Goal: Task Accomplishment & Management: Complete application form

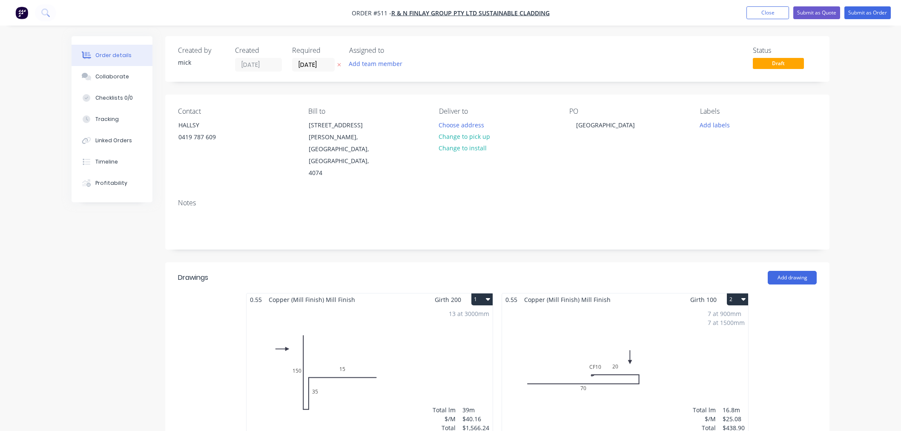
scroll to position [1025, 0]
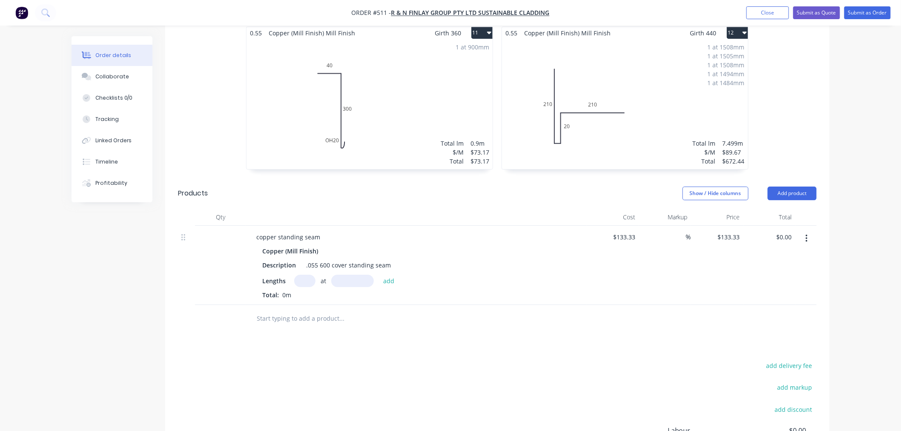
click at [23, 13] on img "button" at bounding box center [21, 12] width 13 height 13
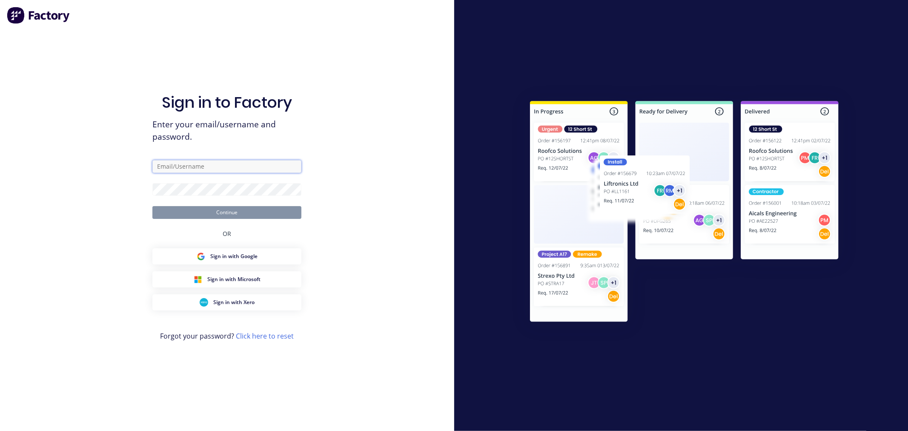
type input "[PERSON_NAME][EMAIL_ADDRESS][DOMAIN_NAME]"
click at [219, 210] on button "Continue" at bounding box center [226, 212] width 149 height 13
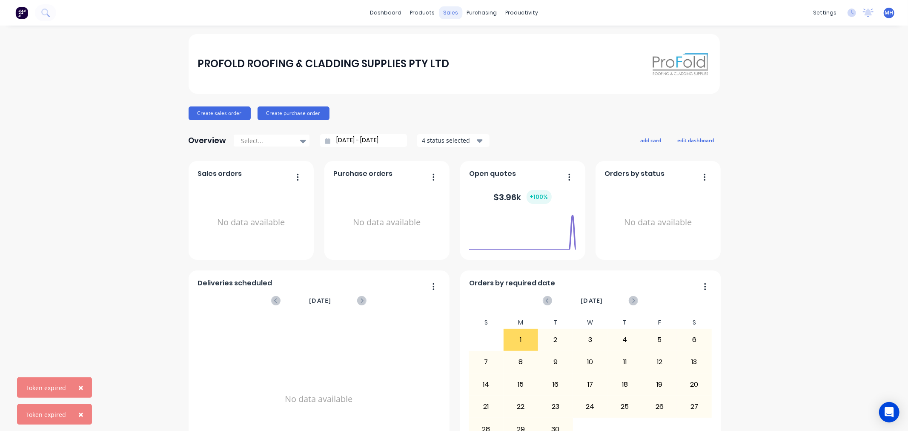
click at [449, 14] on div "sales" at bounding box center [450, 12] width 23 height 13
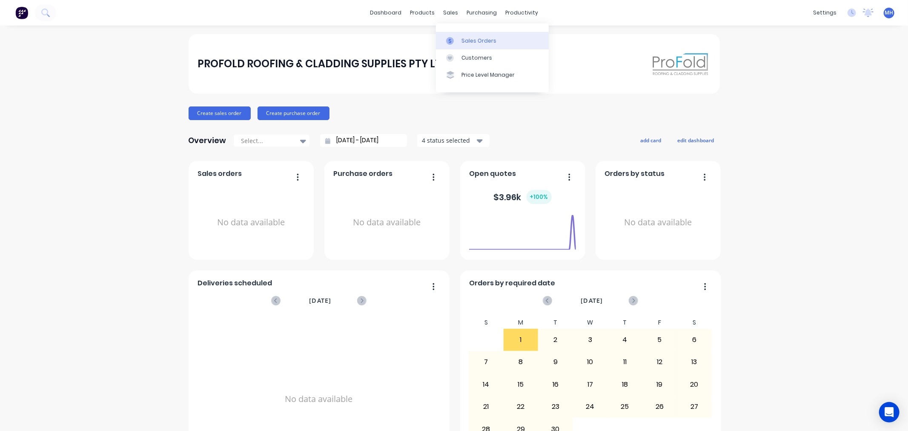
click at [466, 37] on div "Sales Orders" at bounding box center [479, 41] width 35 height 8
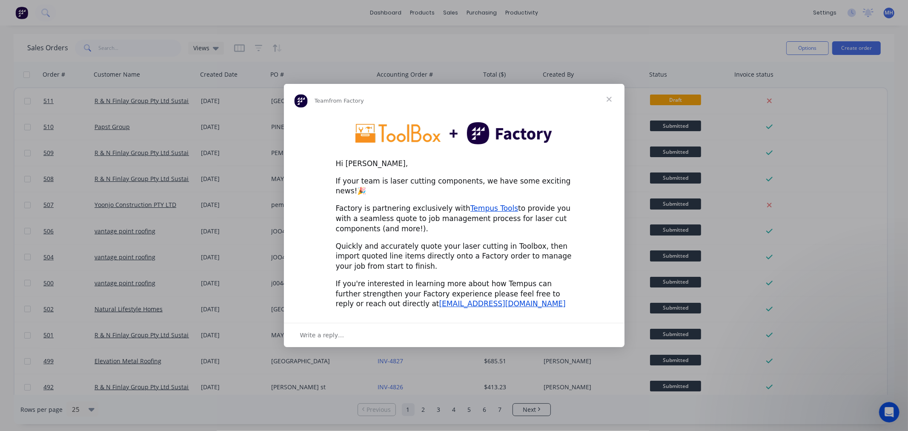
click at [377, 279] on div "If you're interested in learning more about how Tempus can further strengthen y…" at bounding box center [454, 294] width 237 height 30
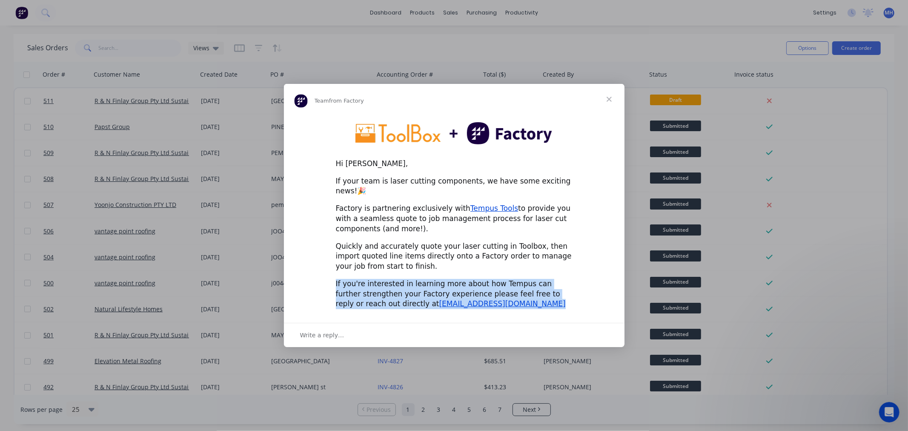
click at [377, 279] on div "If you're interested in learning more about how Tempus can further strengthen y…" at bounding box center [454, 294] width 237 height 30
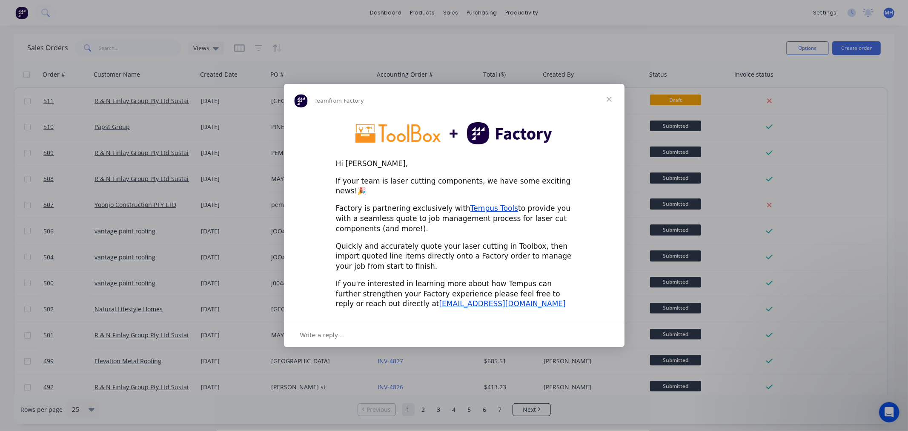
click at [610, 104] on span "Close" at bounding box center [609, 99] width 31 height 31
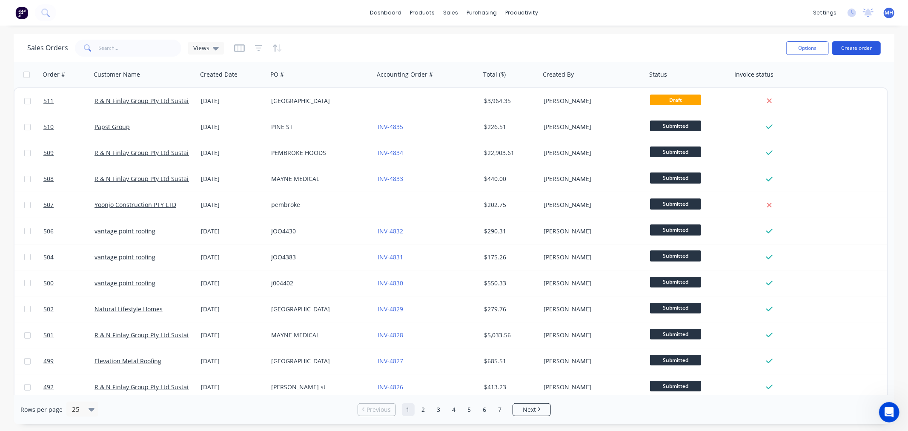
click at [868, 44] on button "Create order" at bounding box center [857, 48] width 49 height 14
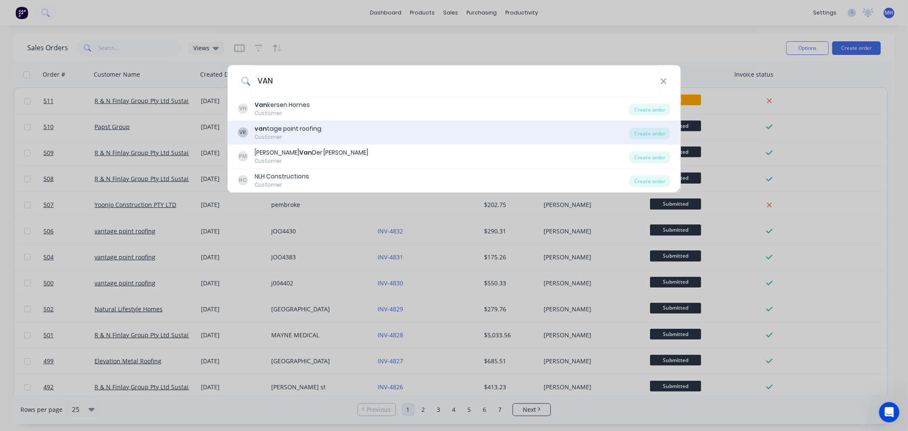
type input "VAN"
click at [291, 127] on div "van tage point roofing" at bounding box center [288, 128] width 67 height 9
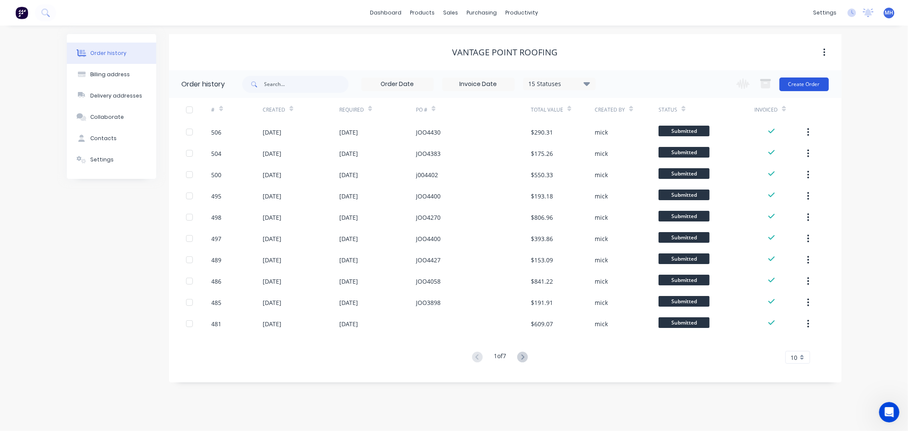
click at [803, 79] on button "Create Order" at bounding box center [804, 85] width 49 height 14
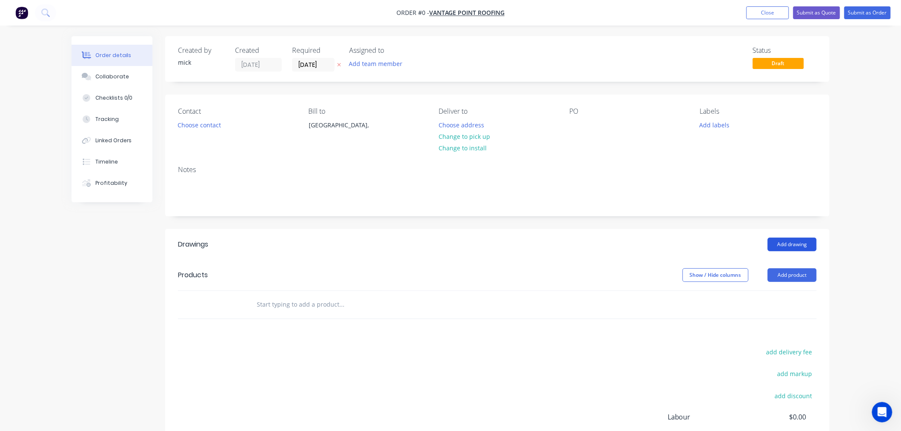
click at [791, 240] on button "Add drawing" at bounding box center [792, 245] width 49 height 14
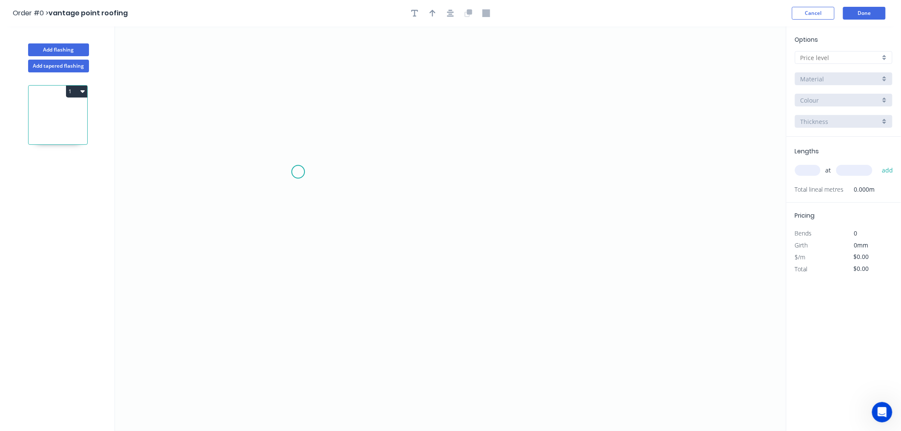
click at [300, 172] on icon "0" at bounding box center [451, 228] width 672 height 405
click at [601, 180] on icon "0" at bounding box center [451, 228] width 672 height 405
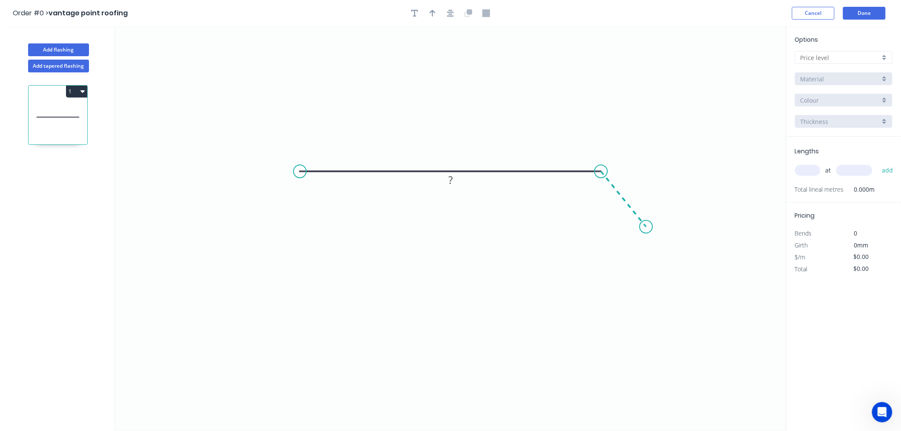
click at [646, 227] on icon "0 ?" at bounding box center [451, 228] width 672 height 405
click at [646, 227] on circle at bounding box center [646, 226] width 13 height 13
click at [646, 225] on circle at bounding box center [646, 226] width 13 height 13
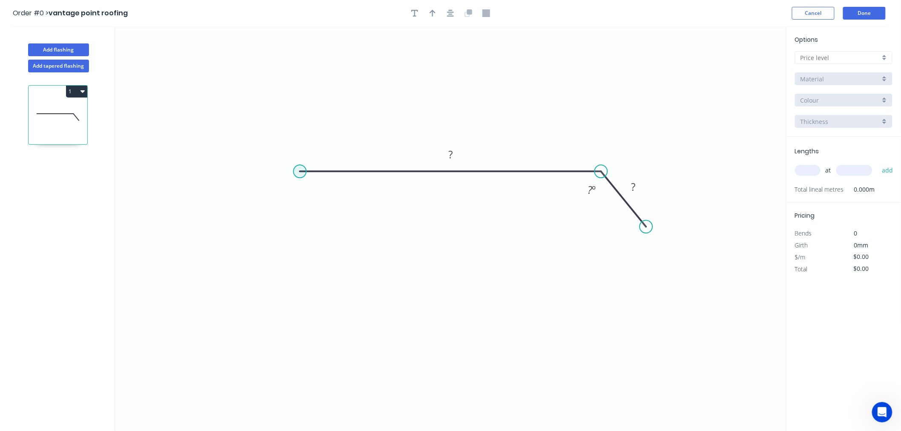
click at [297, 174] on circle at bounding box center [299, 171] width 13 height 13
click at [260, 222] on icon "0 ? ? ? º" at bounding box center [451, 228] width 672 height 405
click at [270, 180] on tspan "?" at bounding box center [270, 185] width 4 height 14
click at [449, 15] on icon "button" at bounding box center [450, 13] width 7 height 8
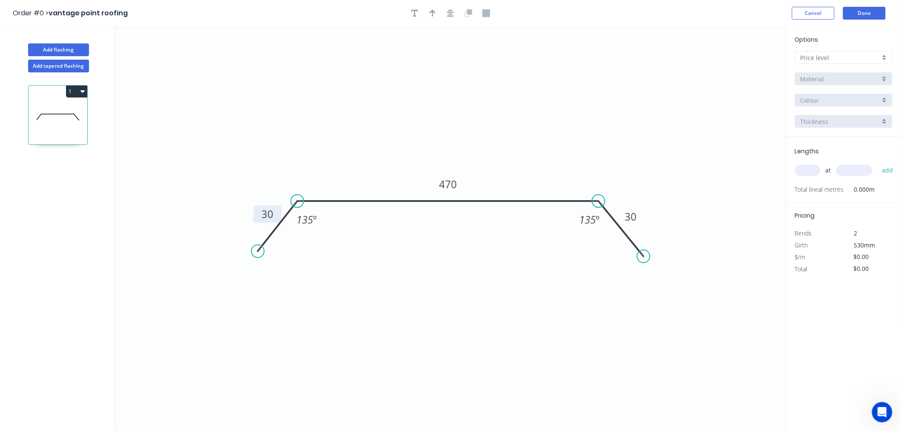
click at [439, 15] on div at bounding box center [450, 13] width 89 height 13
click at [453, 14] on icon "button" at bounding box center [450, 13] width 7 height 8
click at [430, 16] on icon "button" at bounding box center [433, 13] width 6 height 8
drag, startPoint x: 741, startPoint y: 66, endPoint x: 411, endPoint y: 159, distance: 342.8
click at [411, 159] on icon at bounding box center [415, 148] width 8 height 27
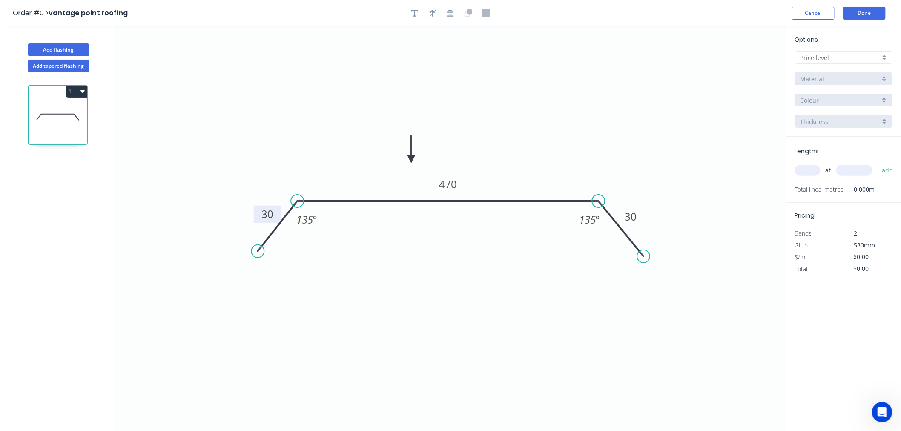
click at [849, 60] on input "text" at bounding box center [841, 57] width 80 height 9
click at [853, 71] on div "A" at bounding box center [843, 73] width 97 height 15
type input "A"
click at [853, 78] on input "Aluminium 5005 (Sheets)" at bounding box center [841, 79] width 80 height 9
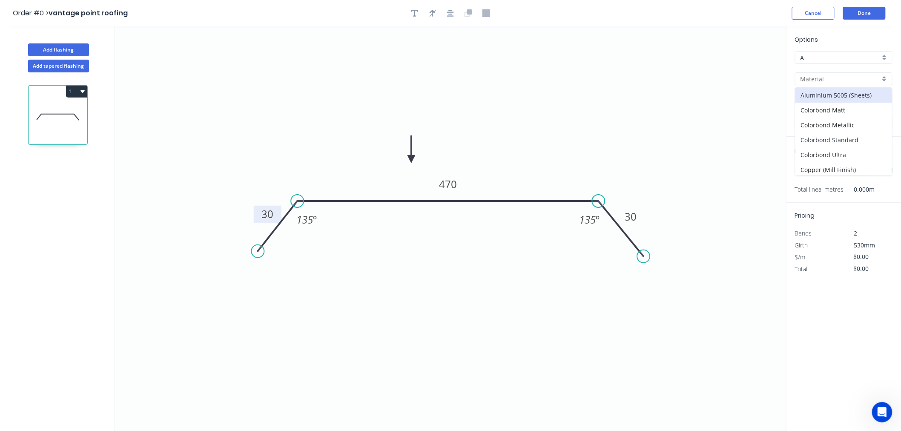
click at [850, 144] on div "Colorbond Standard" at bounding box center [843, 139] width 97 height 15
type input "Colorbond Standard"
type input "Basalt"
type input "0.55"
type input "$19.28"
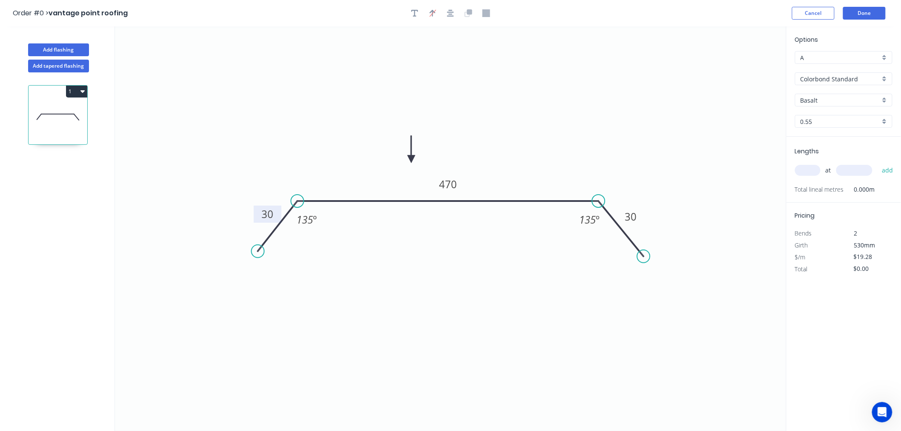
click at [820, 103] on input "Basalt" at bounding box center [841, 100] width 80 height 9
click at [825, 148] on div "Surfmist" at bounding box center [843, 148] width 97 height 15
type input "Surfmist"
click at [810, 169] on input "text" at bounding box center [808, 170] width 26 height 11
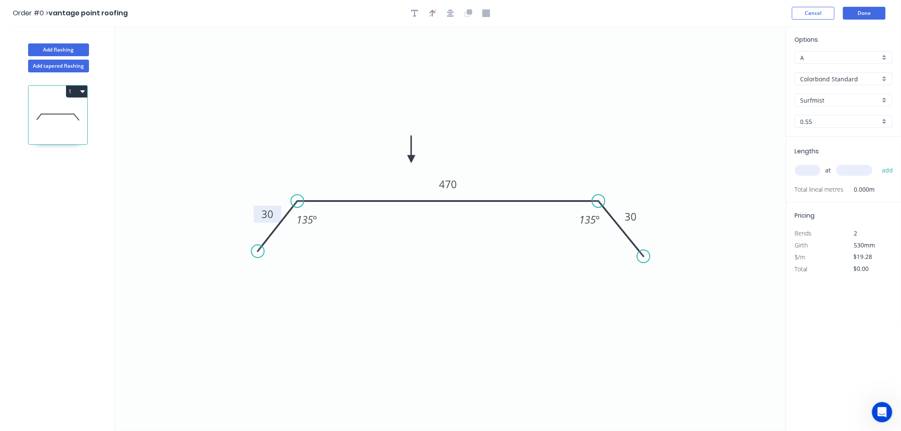
click at [810, 169] on input "text" at bounding box center [808, 170] width 26 height 11
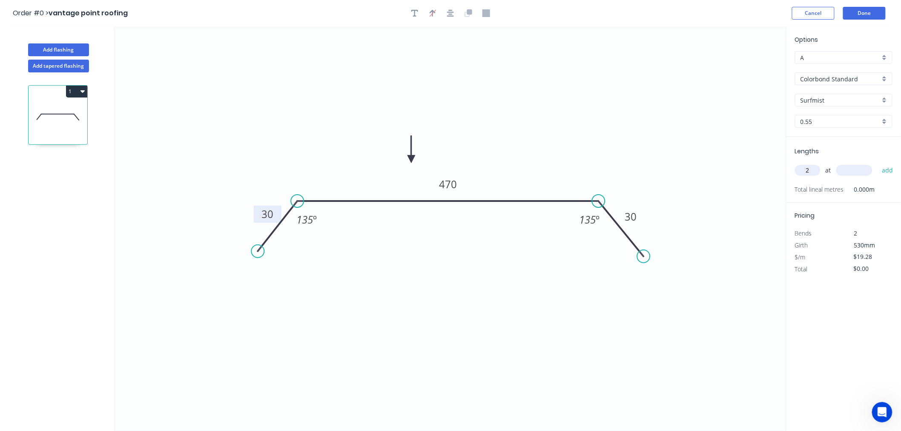
type input "2"
type input "3500"
click at [884, 167] on button "add" at bounding box center [888, 170] width 20 height 14
type input "$134.96"
click at [873, 9] on button "Done" at bounding box center [864, 13] width 43 height 13
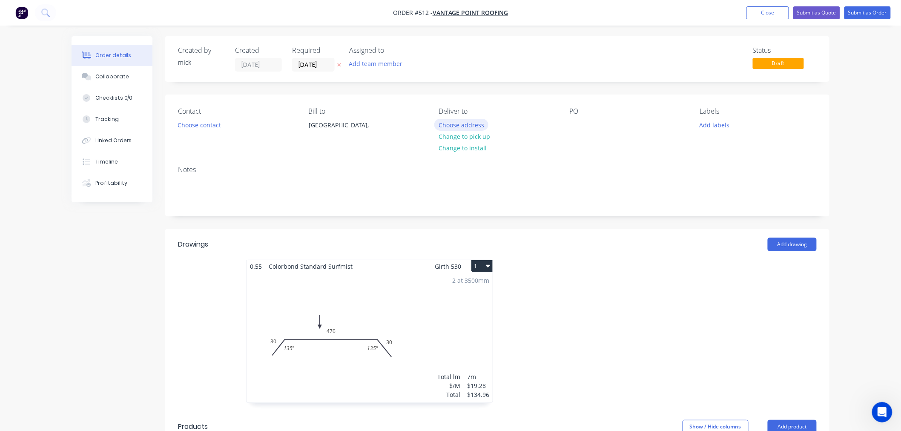
click at [475, 125] on button "Choose address" at bounding box center [461, 124] width 55 height 11
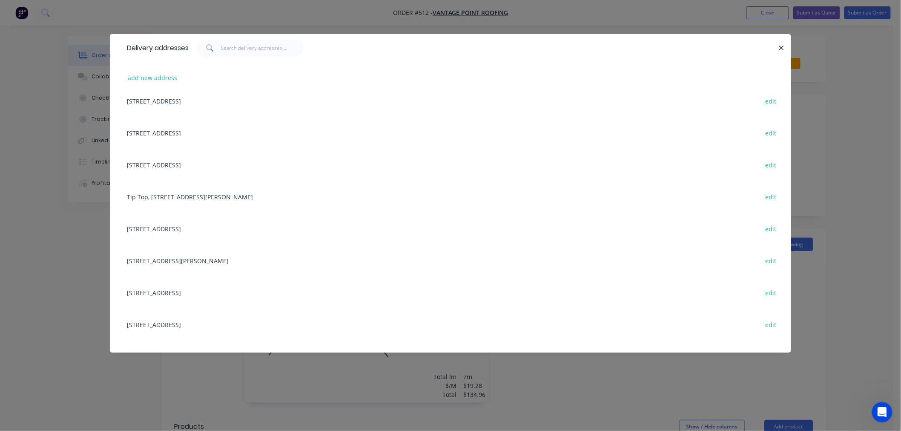
scroll to position [189, 0]
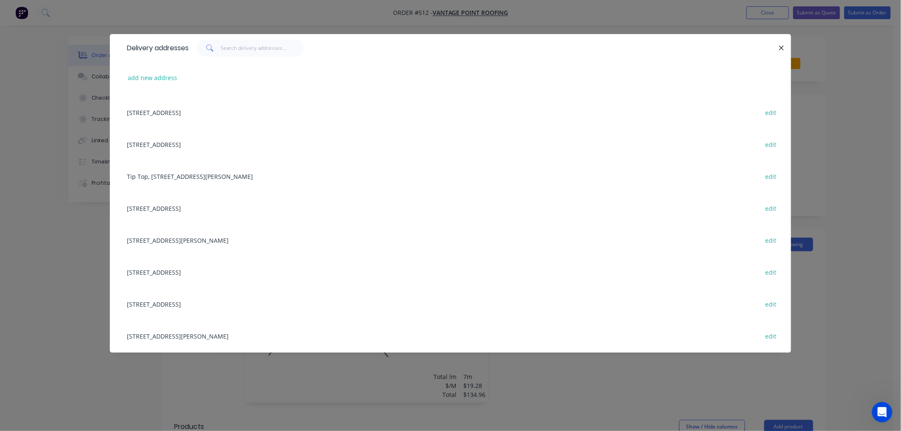
click at [231, 274] on div "[STREET_ADDRESS] edit" at bounding box center [451, 272] width 656 height 32
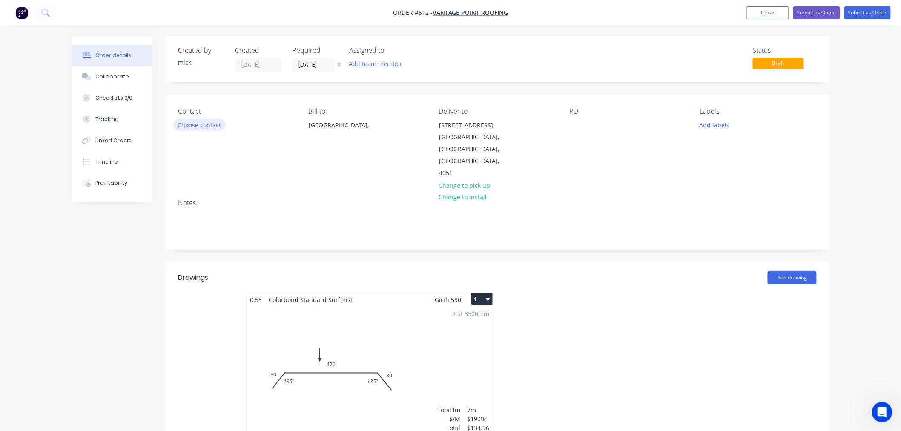
click at [210, 129] on button "Choose contact" at bounding box center [199, 124] width 52 height 11
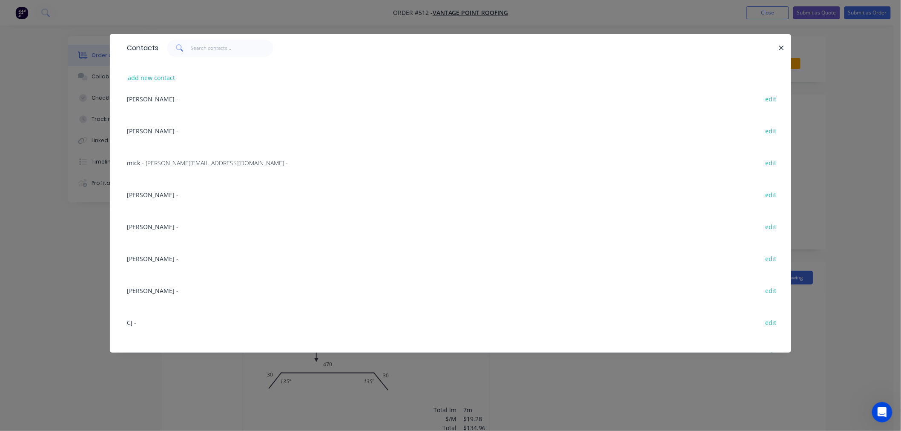
scroll to position [699, 0]
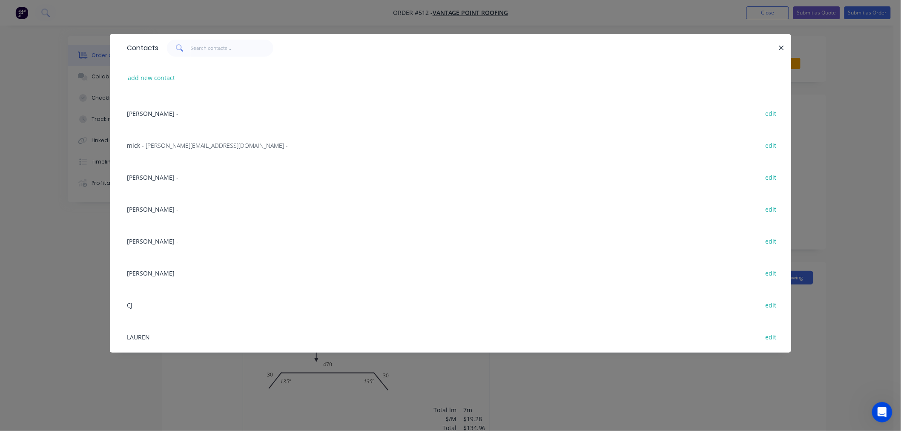
click at [146, 335] on span "LAUREN" at bounding box center [138, 337] width 23 height 8
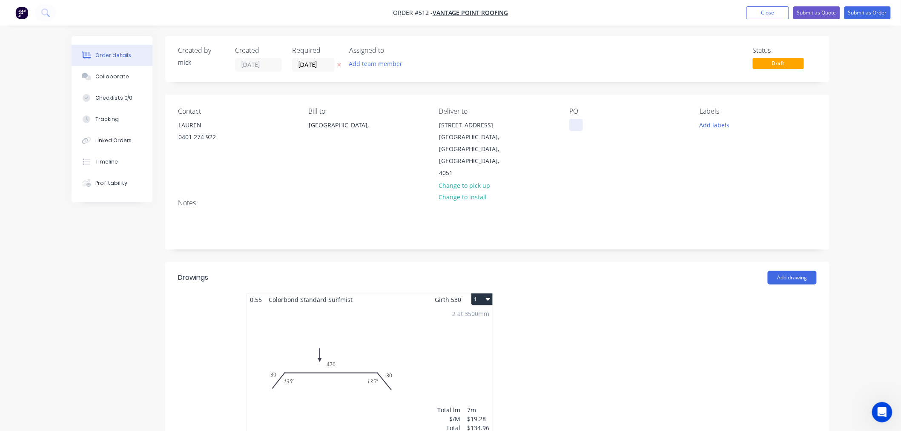
click at [576, 126] on div at bounding box center [576, 125] width 14 height 12
click at [856, 183] on div "Order details Collaborate Checklists 0/0 Tracking Linked Orders Timeline Profit…" at bounding box center [450, 360] width 901 height 721
